Goal: Information Seeking & Learning: Learn about a topic

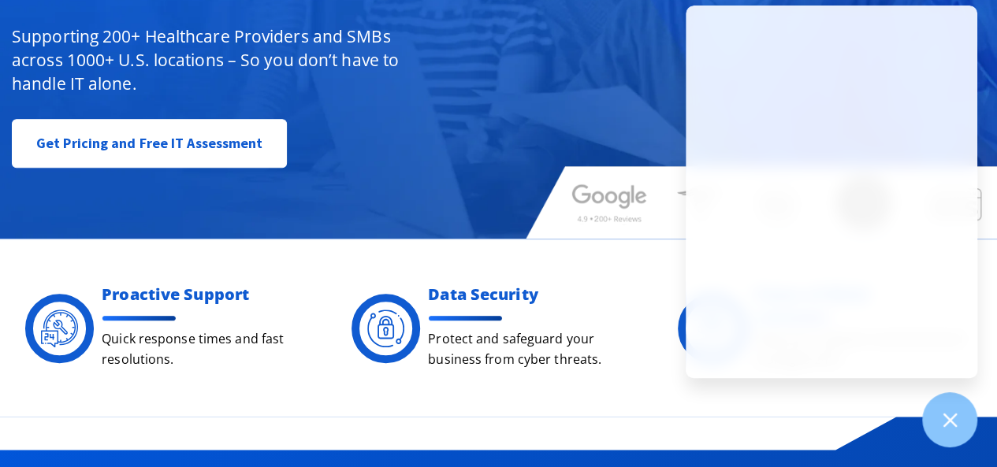
scroll to position [236, 0]
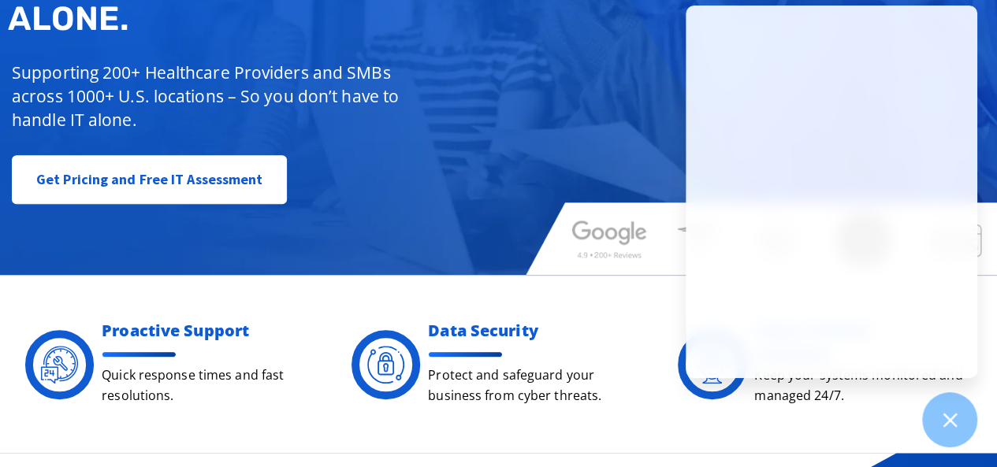
drag, startPoint x: 467, startPoint y: 101, endPoint x: 479, endPoint y: 101, distance: 11.8
click at [479, 101] on div "Managed IT, done better. You don’t have to do IT alone. Supporting 200+ Healthc…" at bounding box center [258, 60] width 517 height 304
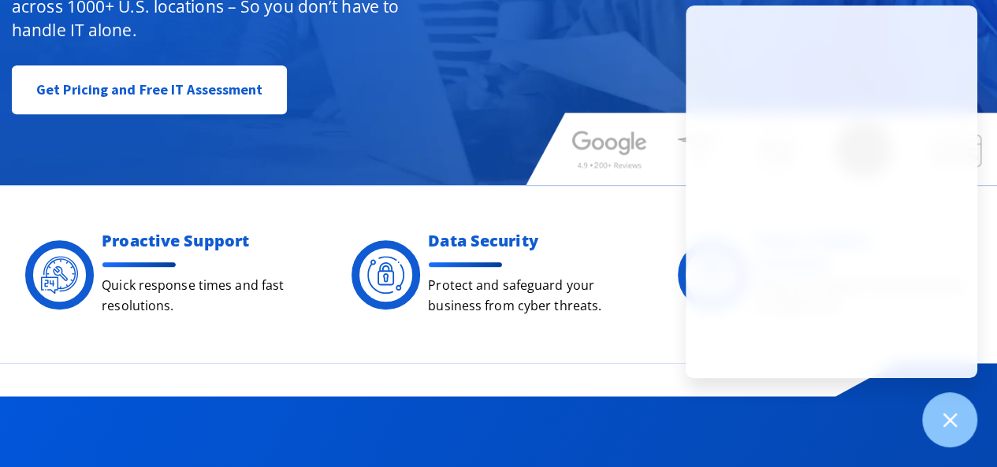
scroll to position [394, 0]
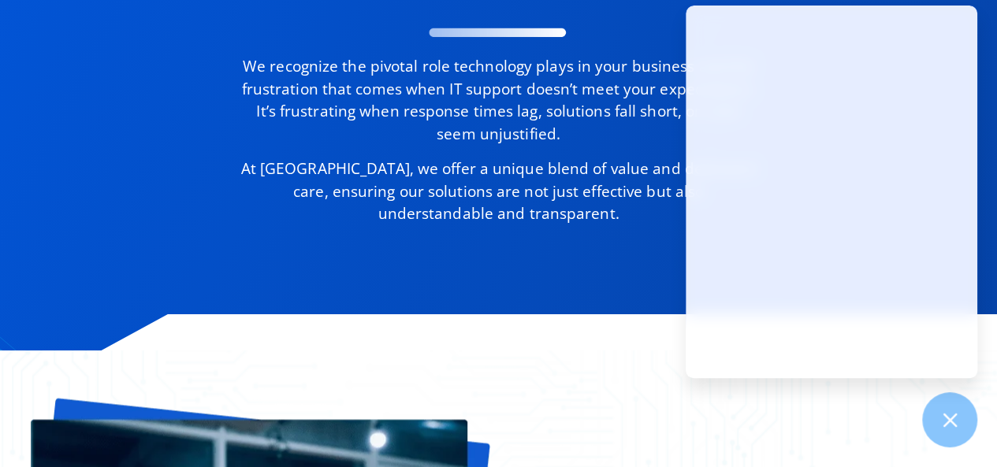
scroll to position [945, 0]
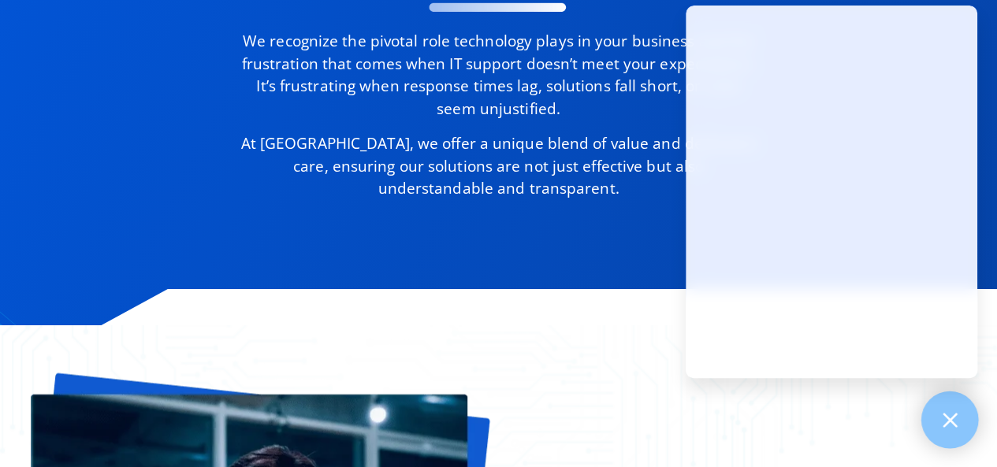
click at [956, 419] on icon at bounding box center [949, 420] width 20 height 20
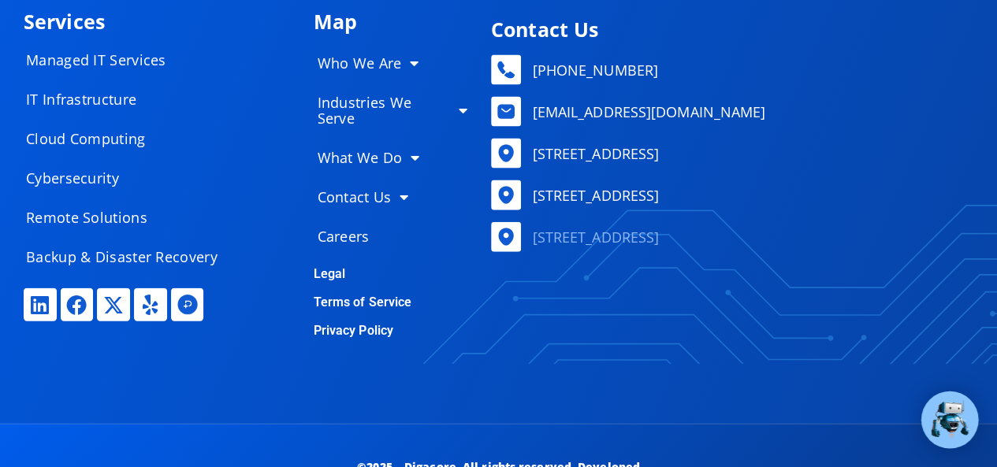
scroll to position [7627, 0]
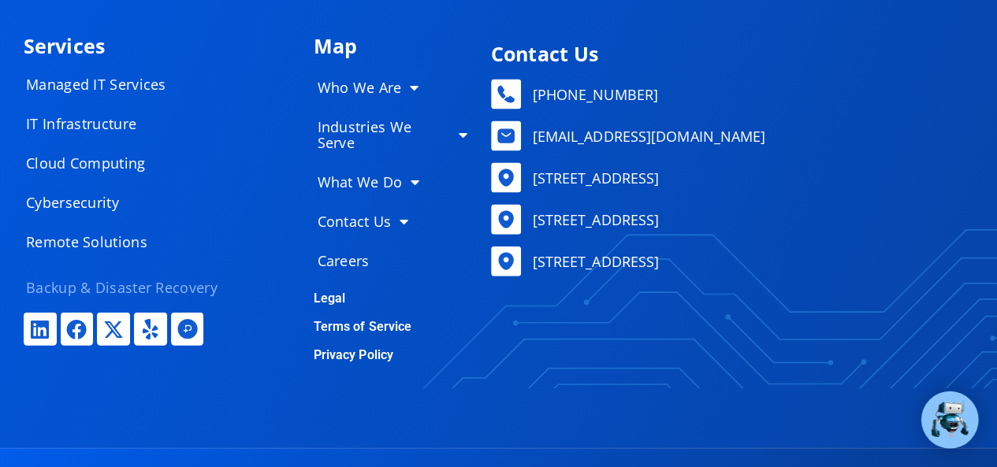
click at [101, 277] on link "Backup & Disaster Recovery" at bounding box center [128, 288] width 236 height 32
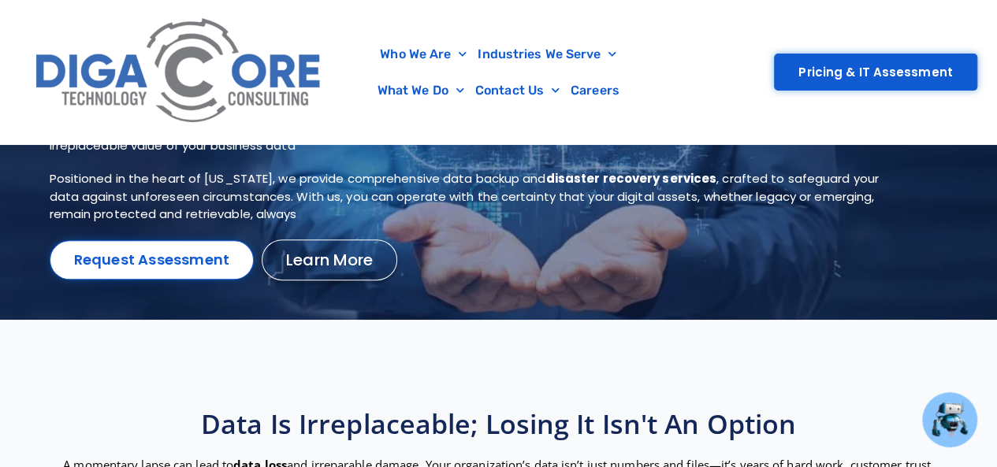
scroll to position [79, 0]
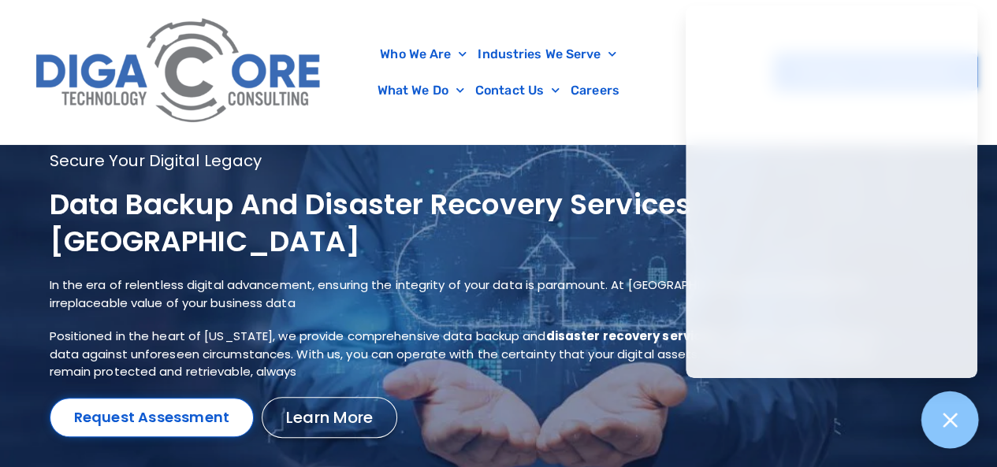
click at [952, 419] on icon at bounding box center [949, 420] width 20 height 20
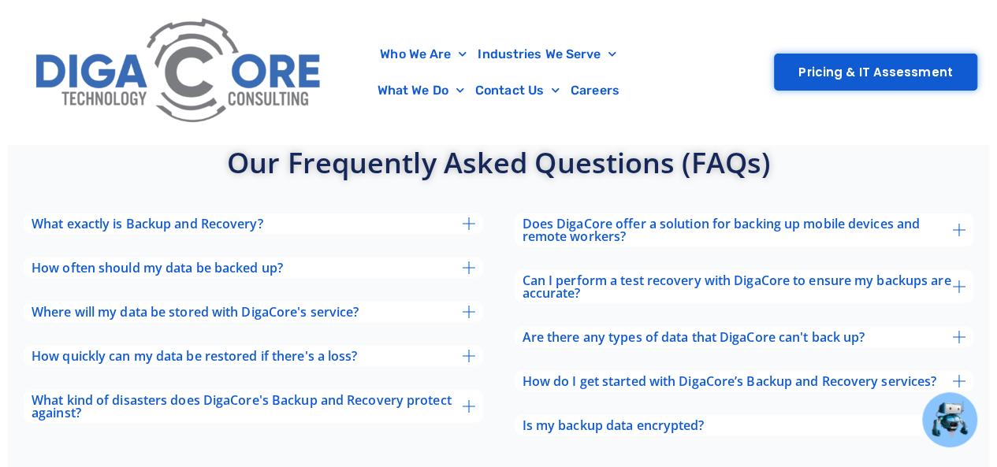
scroll to position [5027, 0]
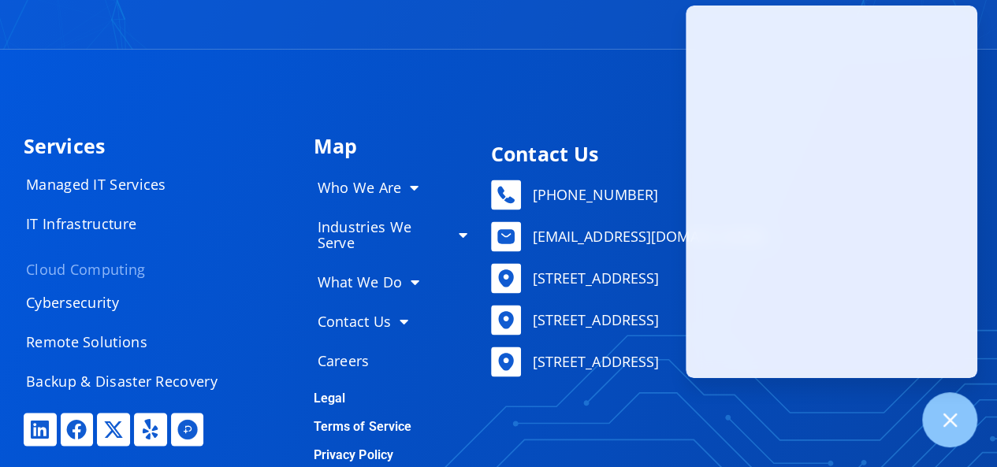
scroll to position [7011, 0]
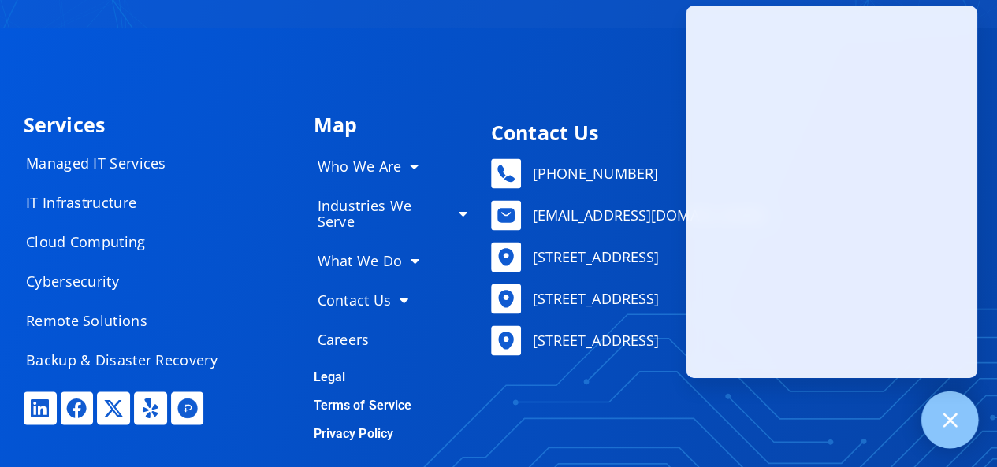
click at [955, 423] on icon at bounding box center [949, 420] width 20 height 20
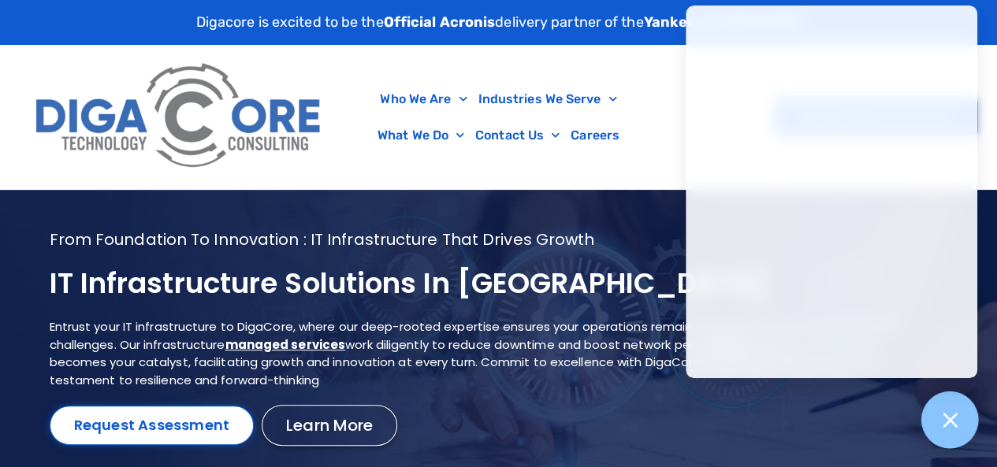
click at [950, 420] on icon at bounding box center [949, 420] width 14 height 14
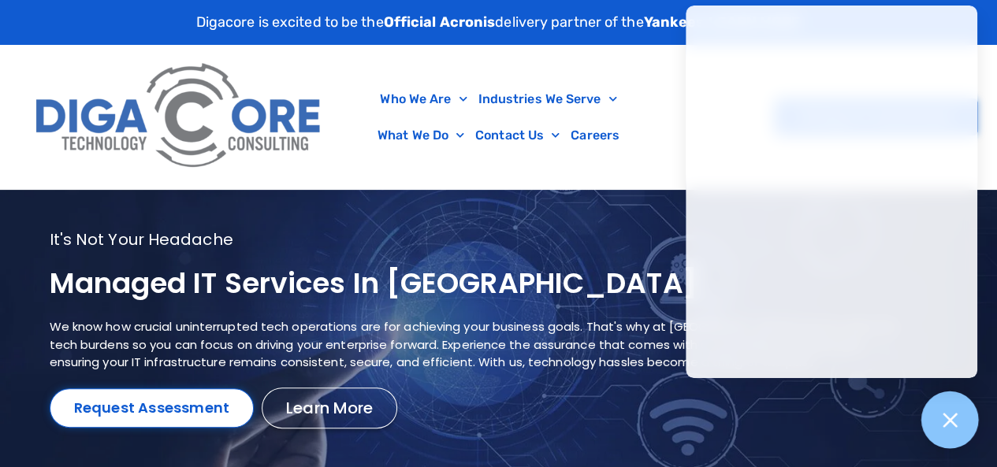
click at [948, 418] on icon at bounding box center [949, 420] width 14 height 14
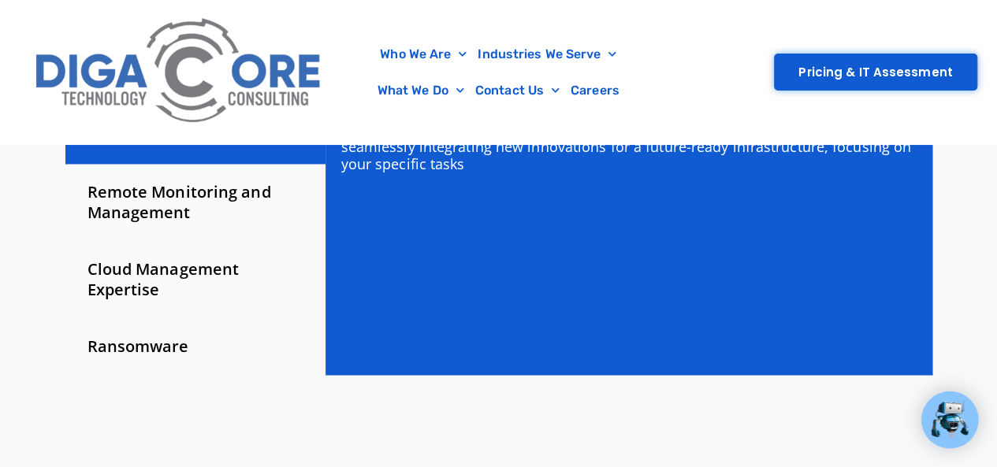
scroll to position [630, 0]
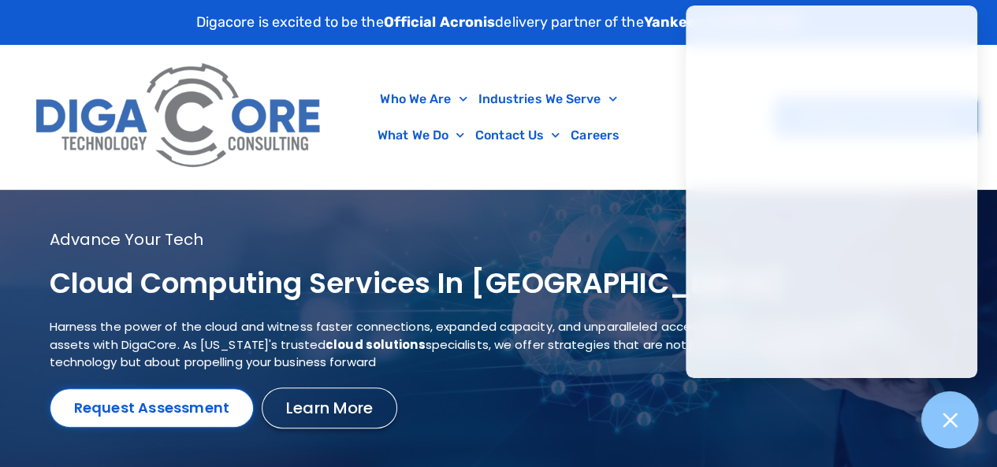
click at [947, 419] on icon at bounding box center [949, 420] width 14 height 14
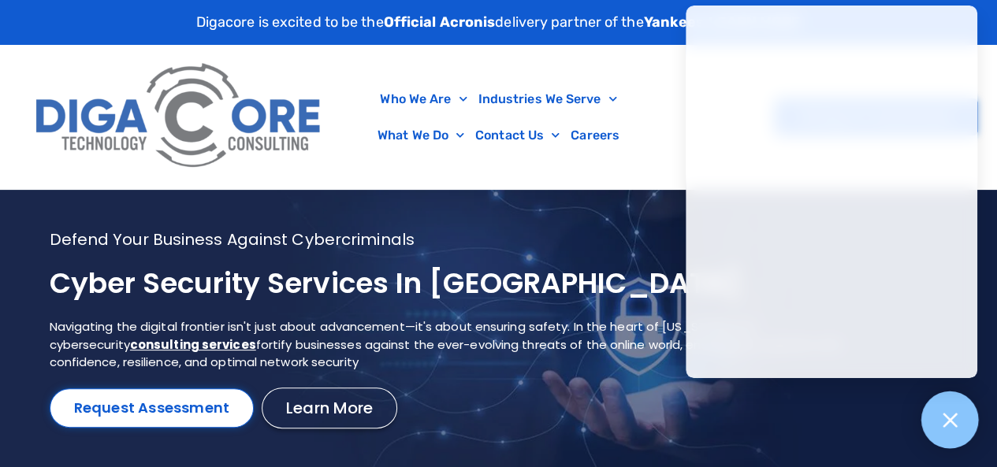
click at [957, 413] on icon at bounding box center [949, 420] width 20 height 20
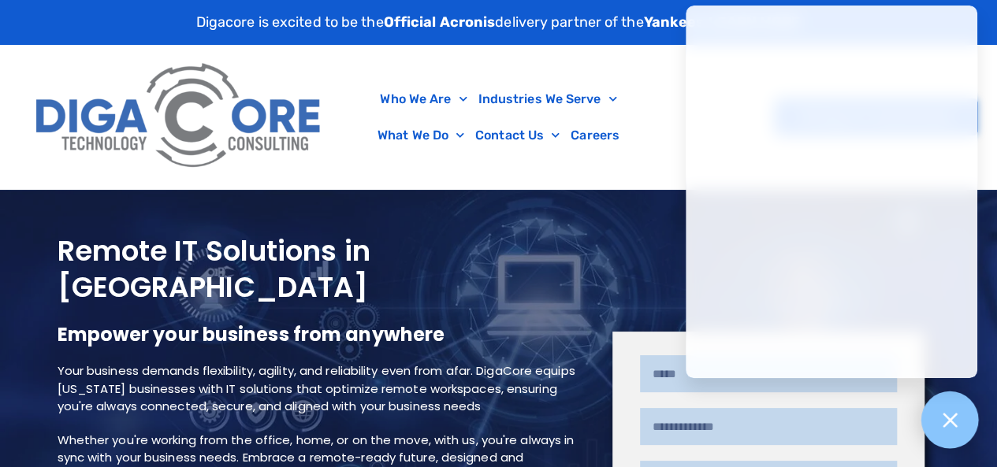
click at [955, 415] on icon at bounding box center [949, 420] width 14 height 14
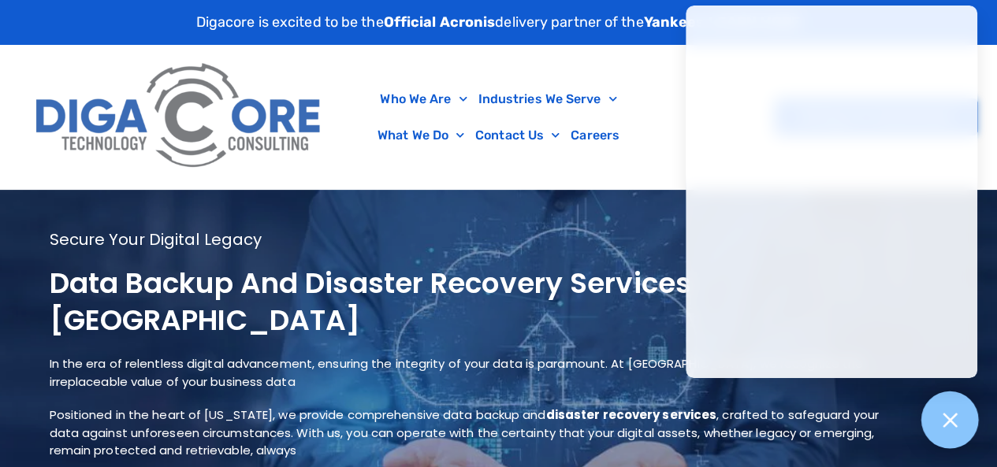
click at [948, 418] on icon at bounding box center [949, 420] width 20 height 20
